Goal: Task Accomplishment & Management: Use online tool/utility

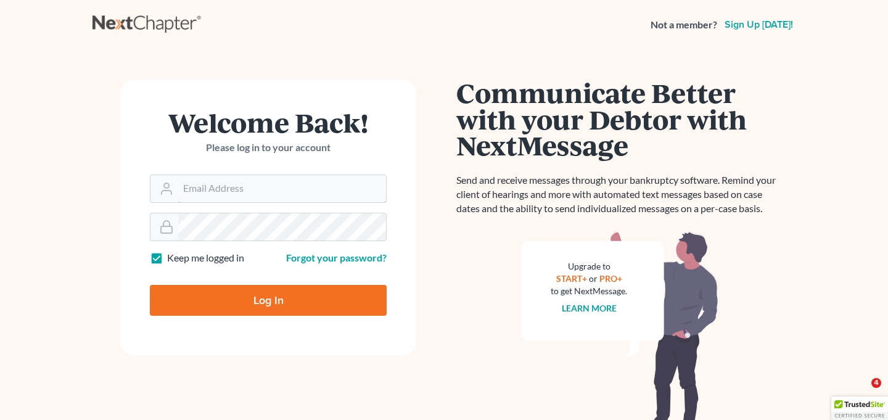
type input "[EMAIL_ADDRESS][DOMAIN_NAME]"
click at [296, 301] on input "Log In" at bounding box center [268, 300] width 237 height 31
type input "Thinking..."
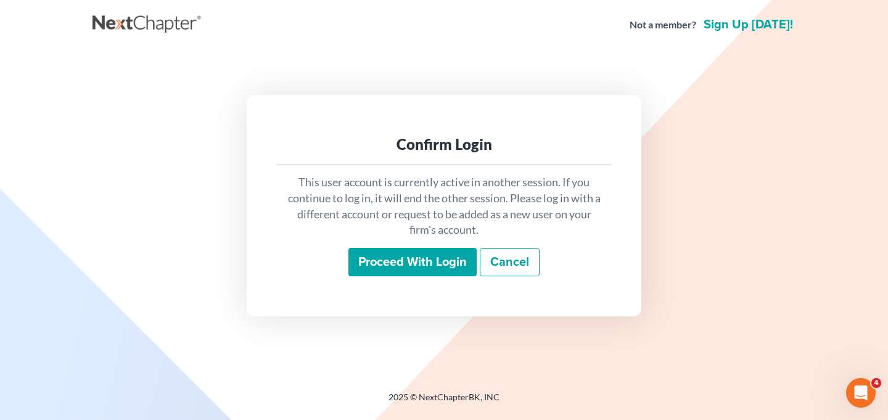
click at [414, 261] on input "Proceed with login" at bounding box center [413, 262] width 128 height 28
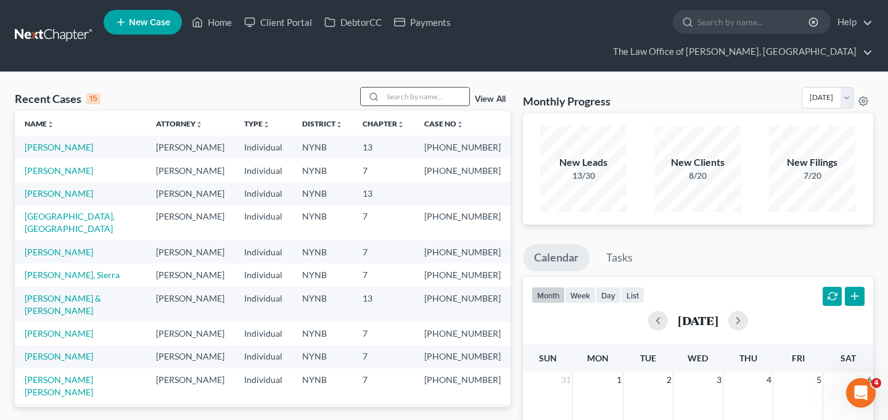
click at [443, 88] on input "search" at bounding box center [426, 97] width 86 height 18
